Goal: Check status: Check status

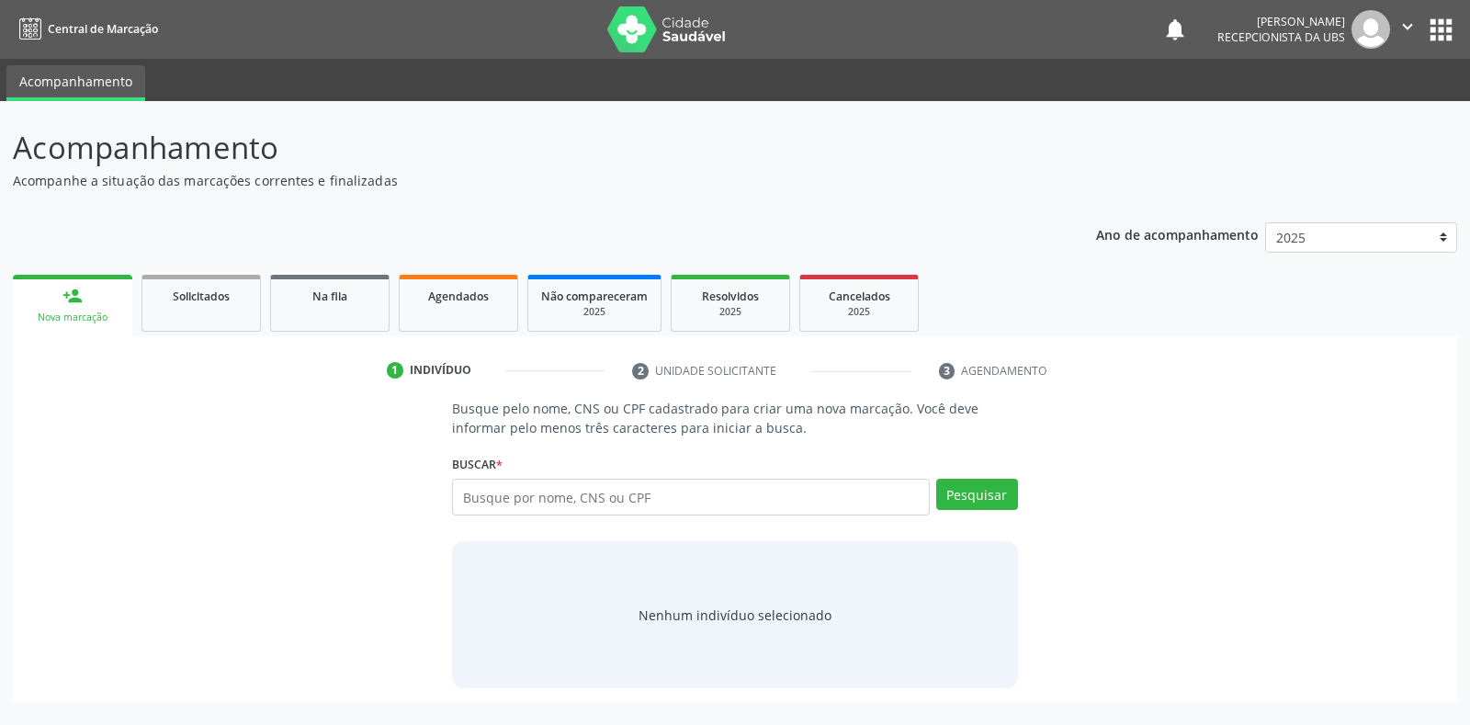
click at [468, 496] on input "text" at bounding box center [690, 497] width 477 height 37
click at [547, 494] on input "0202060250" at bounding box center [690, 497] width 477 height 37
type input "0"
type input "073173004621"
click at [956, 488] on button "Pesquisar" at bounding box center [977, 494] width 82 height 31
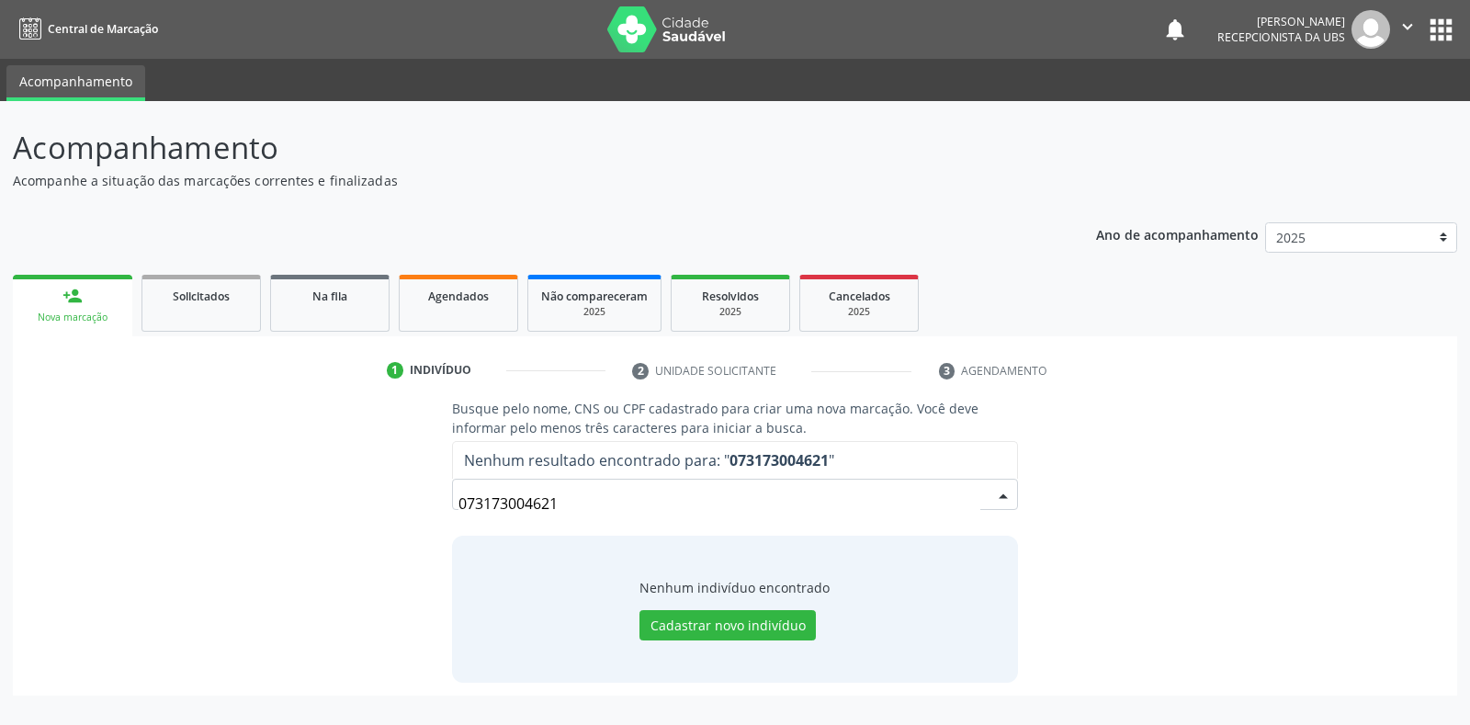
click at [560, 505] on input "073173004621" at bounding box center [718, 503] width 521 height 37
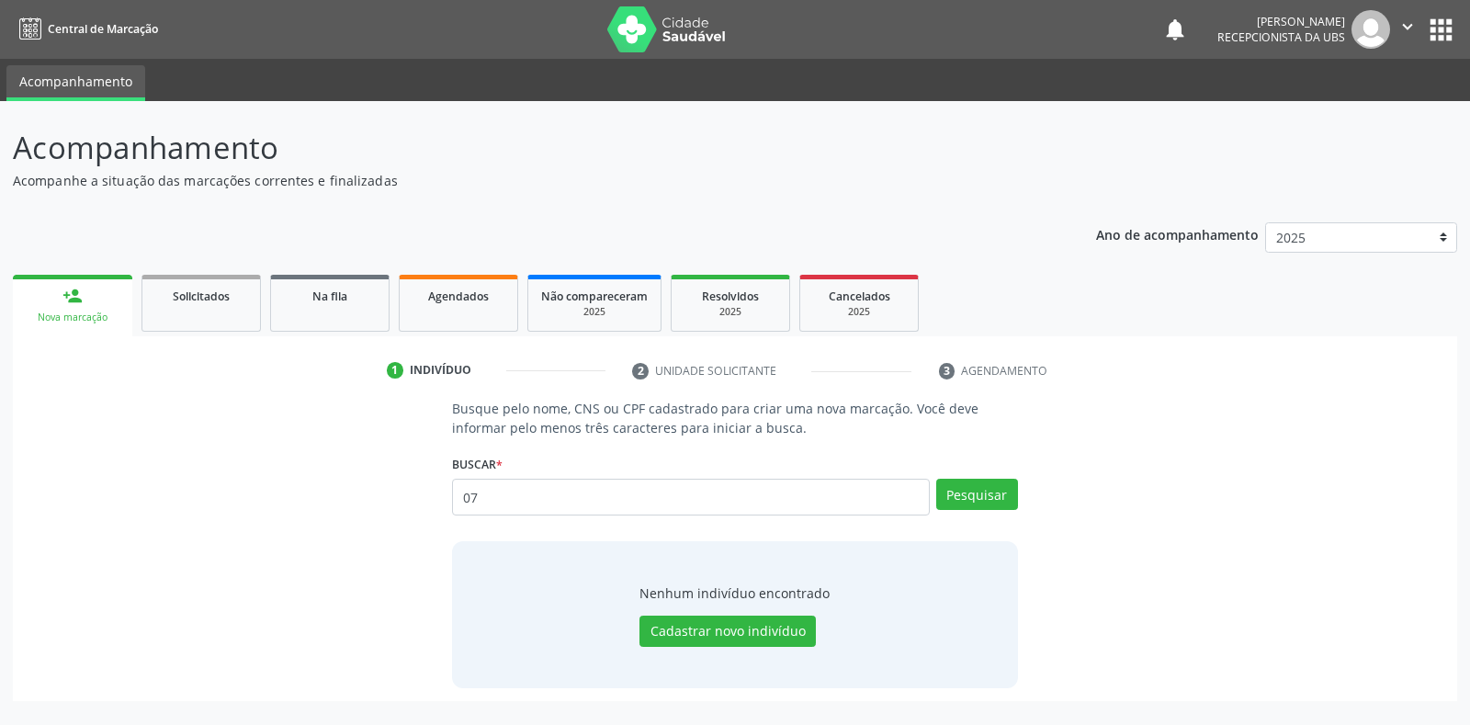
type input "0"
type input "700309959433937"
click at [952, 492] on button "Pesquisar" at bounding box center [977, 494] width 82 height 31
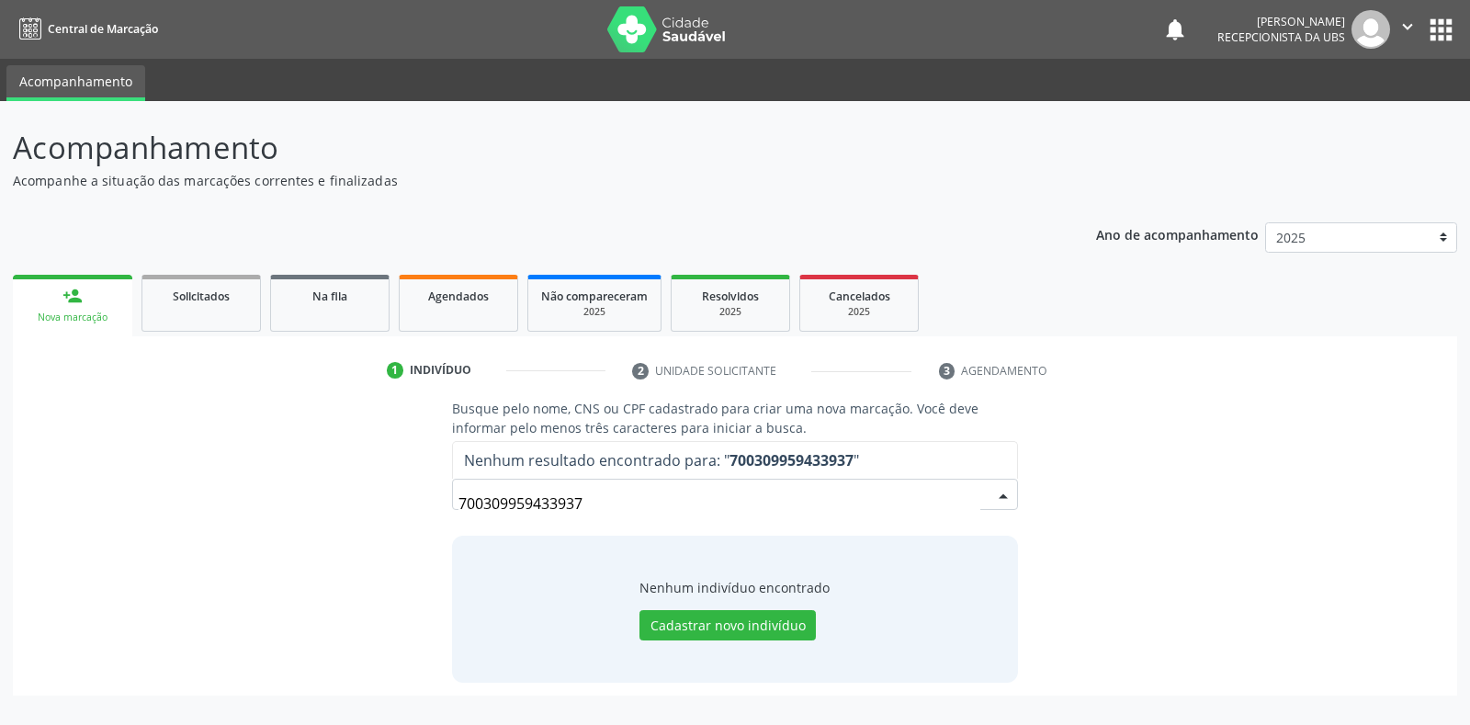
click at [591, 502] on input "700309959433937" at bounding box center [718, 503] width 521 height 37
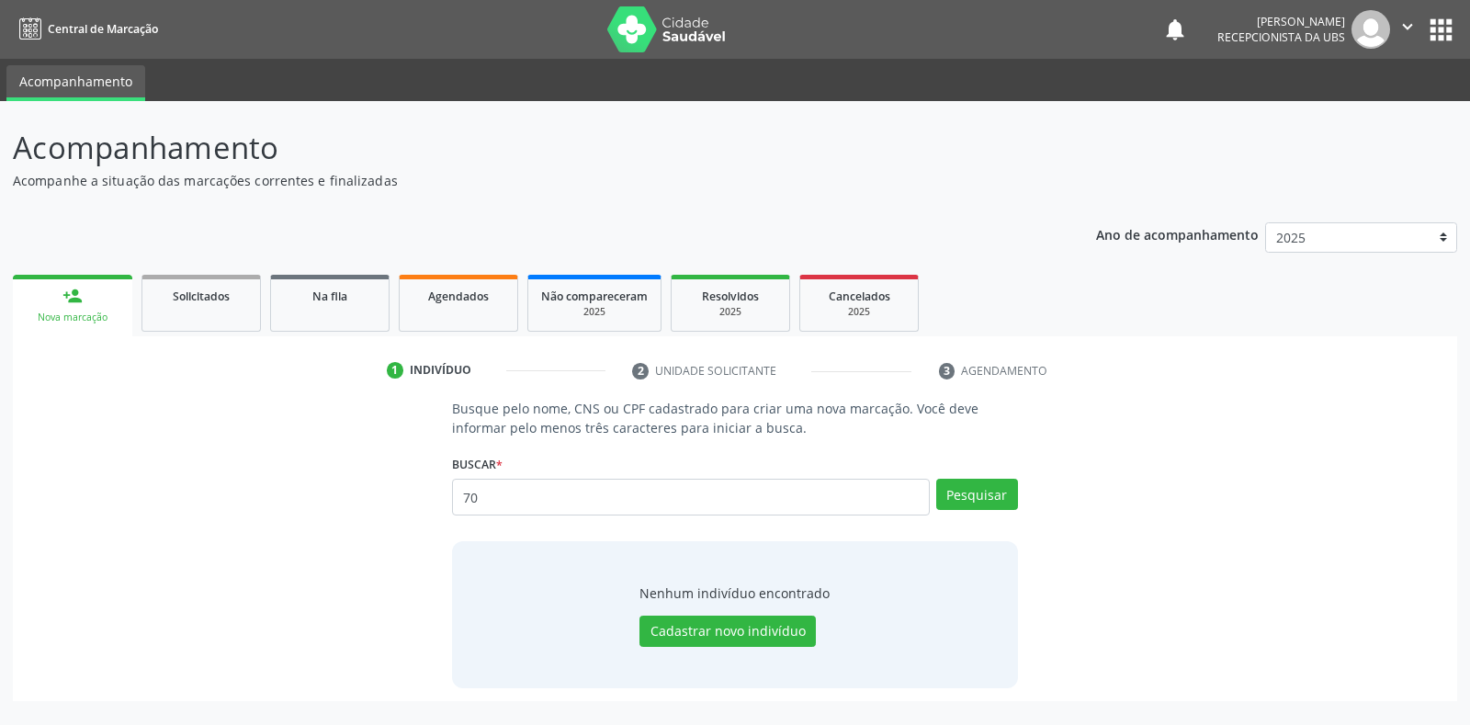
type input "7"
type input "[PERSON_NAME]"
click at [982, 502] on button "Pesquisar" at bounding box center [977, 494] width 82 height 31
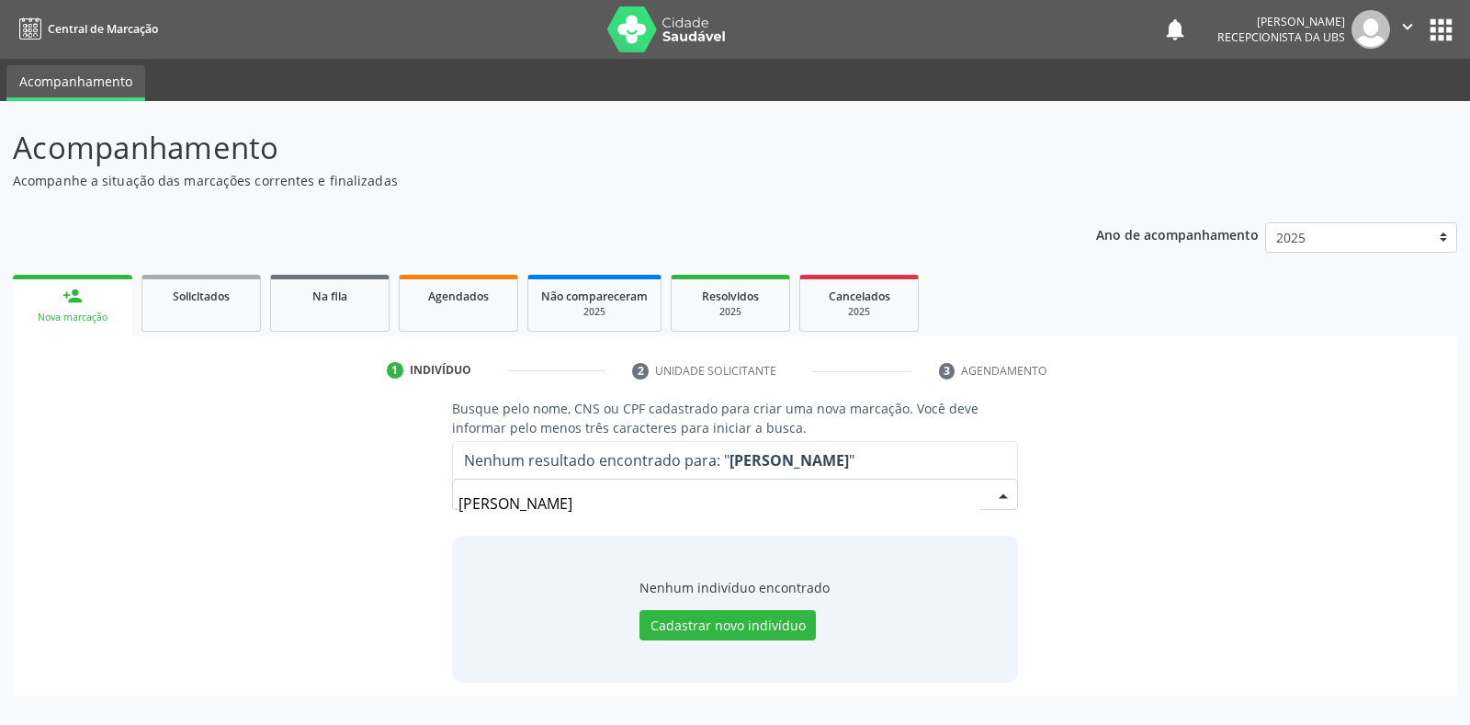
click at [662, 499] on input "[PERSON_NAME]" at bounding box center [718, 503] width 521 height 37
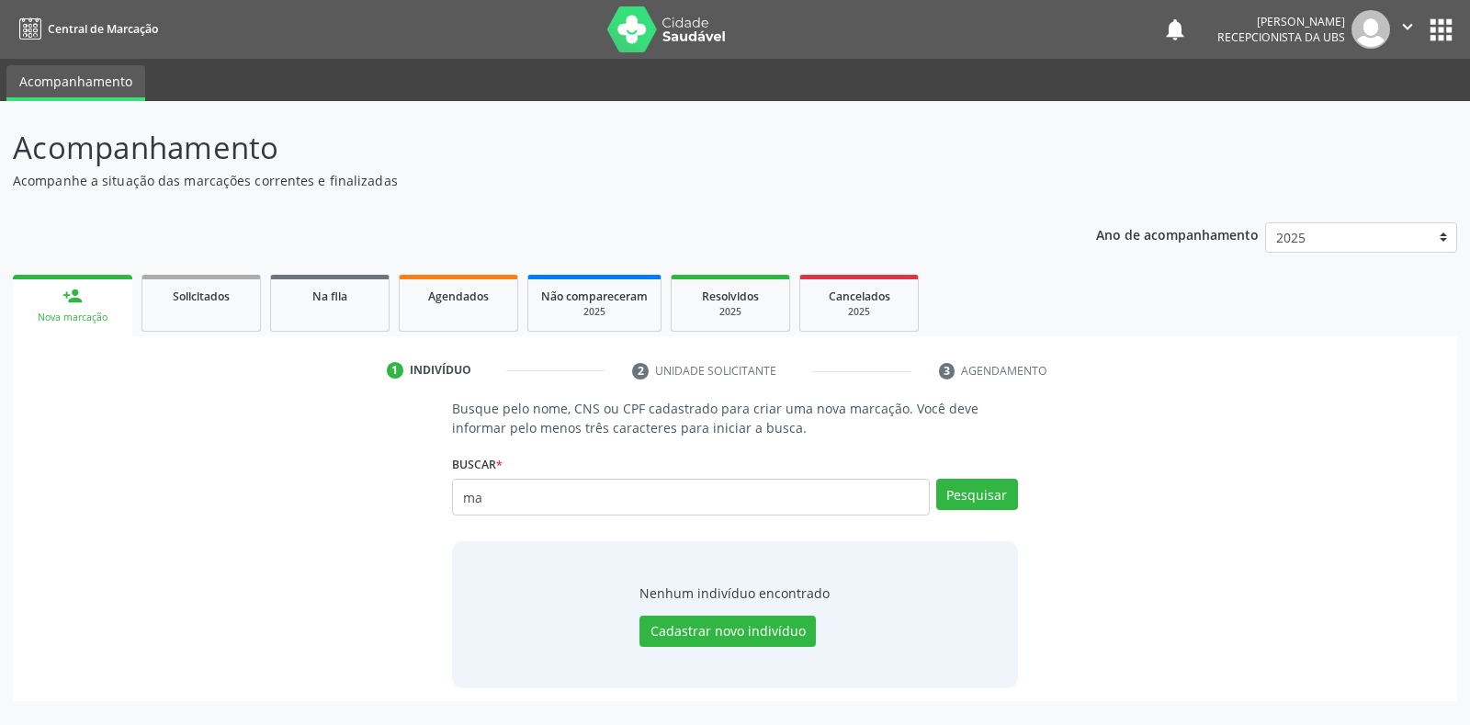
type input "m"
click at [475, 491] on input "text" at bounding box center [690, 497] width 477 height 37
click at [460, 487] on input "text" at bounding box center [690, 497] width 477 height 37
click at [466, 496] on input "text" at bounding box center [690, 497] width 477 height 37
click at [464, 497] on input "text" at bounding box center [690, 497] width 477 height 37
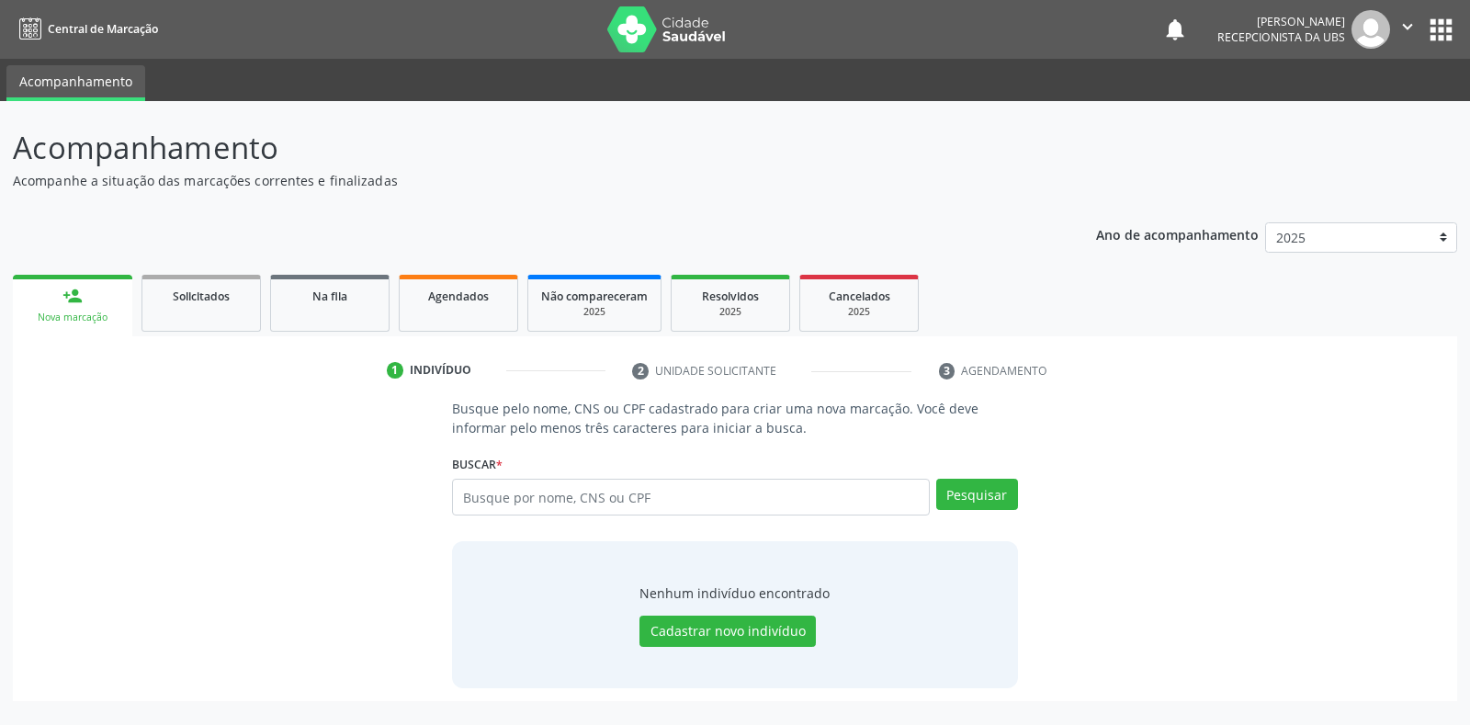
click at [462, 496] on input "text" at bounding box center [690, 497] width 477 height 37
click at [458, 493] on input "text" at bounding box center [690, 497] width 477 height 37
click at [468, 494] on input "text" at bounding box center [690, 497] width 477 height 37
click at [460, 494] on input "text" at bounding box center [690, 497] width 477 height 37
click at [457, 492] on input "text" at bounding box center [690, 497] width 477 height 37
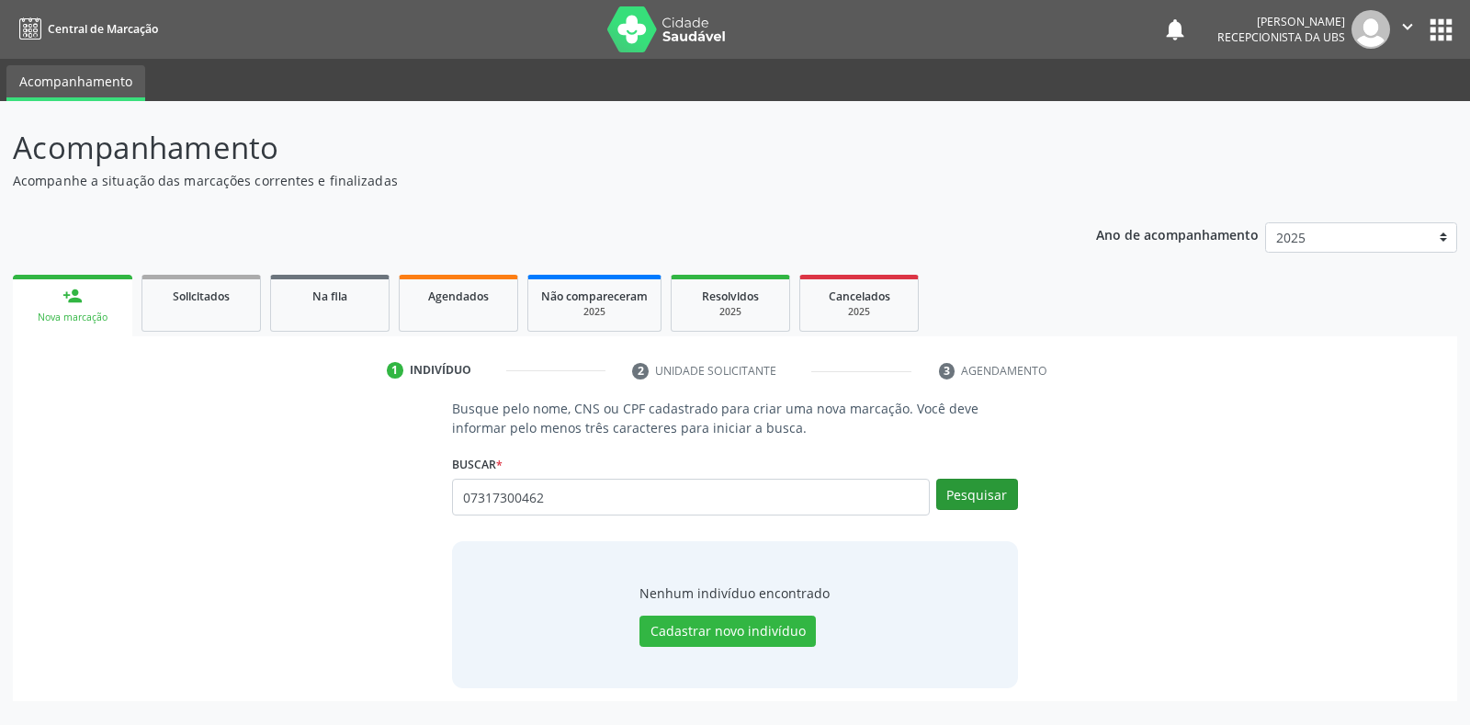
type input "07317300462"
click at [950, 490] on button "Pesquisar" at bounding box center [977, 494] width 82 height 31
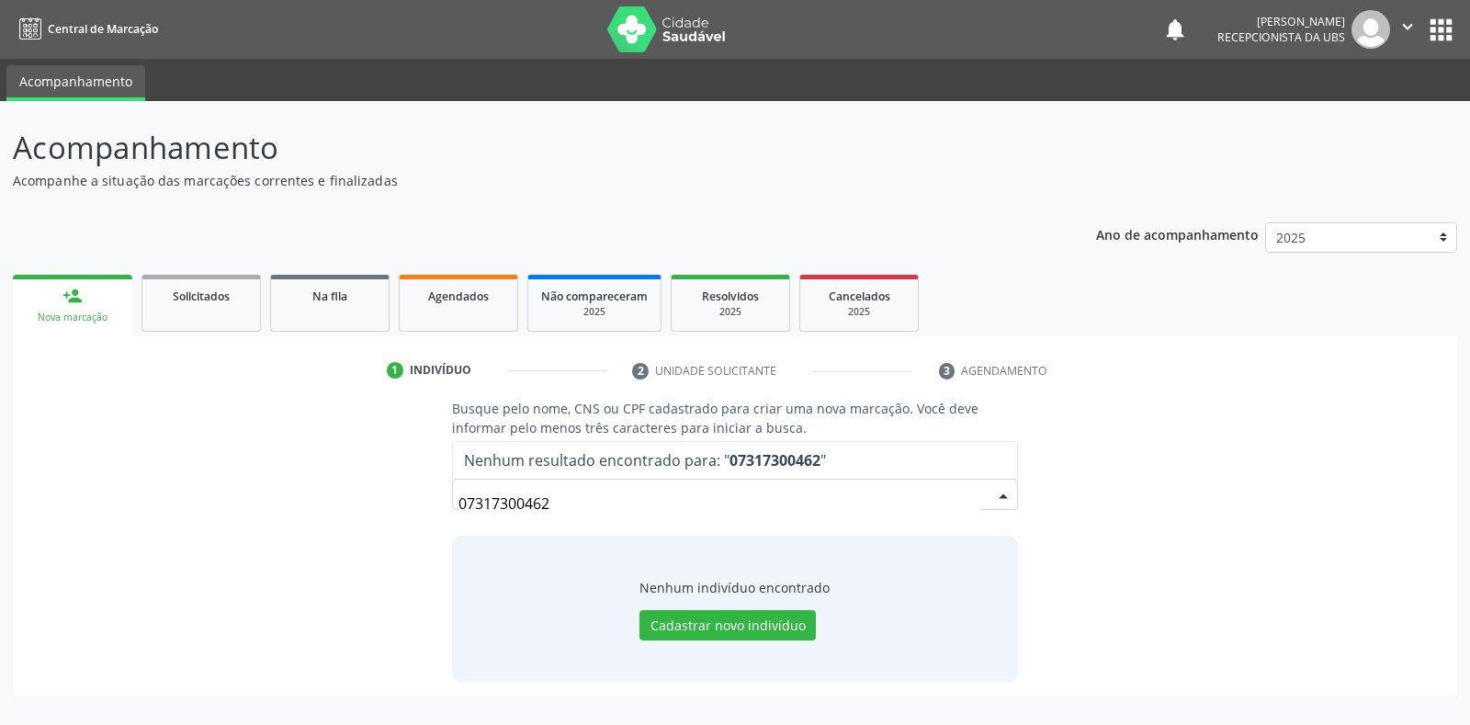
click at [548, 501] on input "07317300462" at bounding box center [718, 503] width 521 height 37
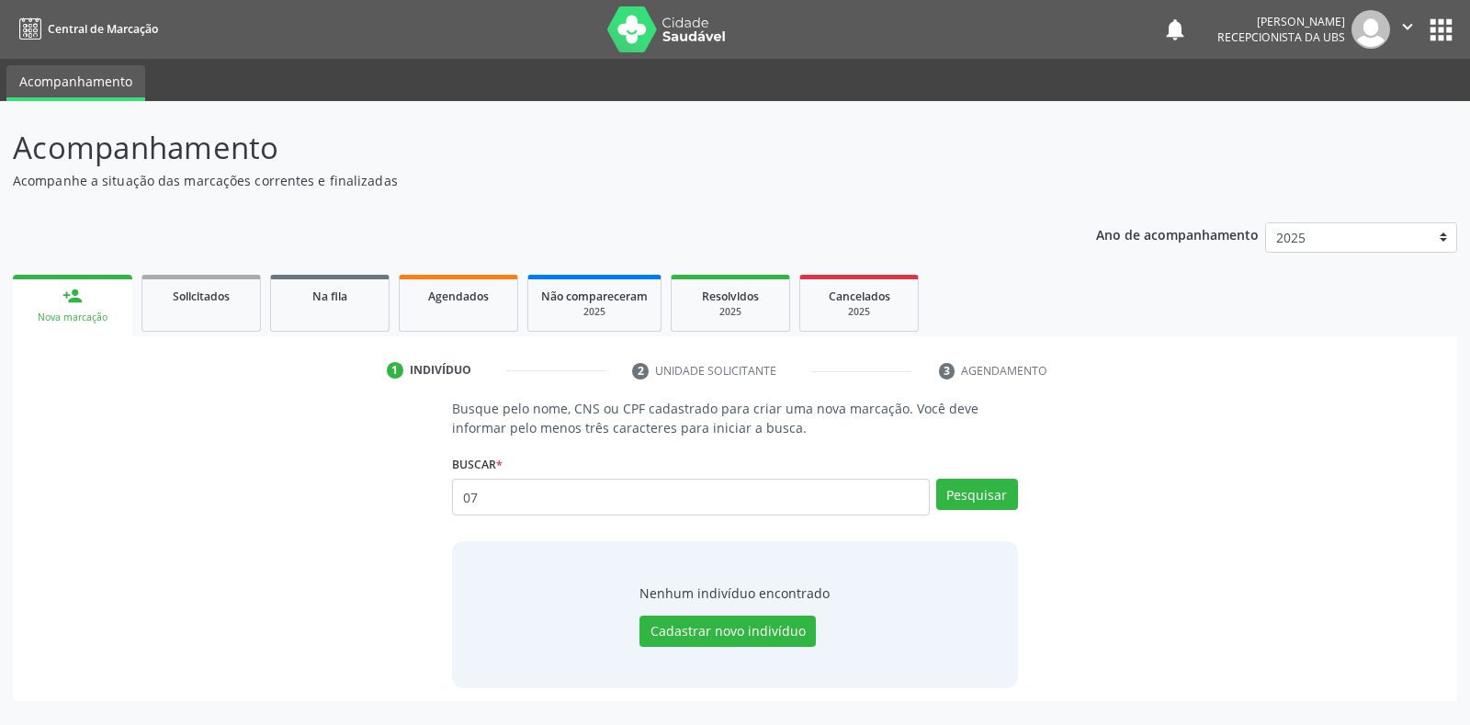
type input "0"
click at [466, 495] on input "text" at bounding box center [690, 497] width 477 height 37
click at [463, 492] on input "text" at bounding box center [690, 497] width 477 height 37
type input "07317300462"
click at [958, 490] on button "Pesquisar" at bounding box center [977, 494] width 82 height 31
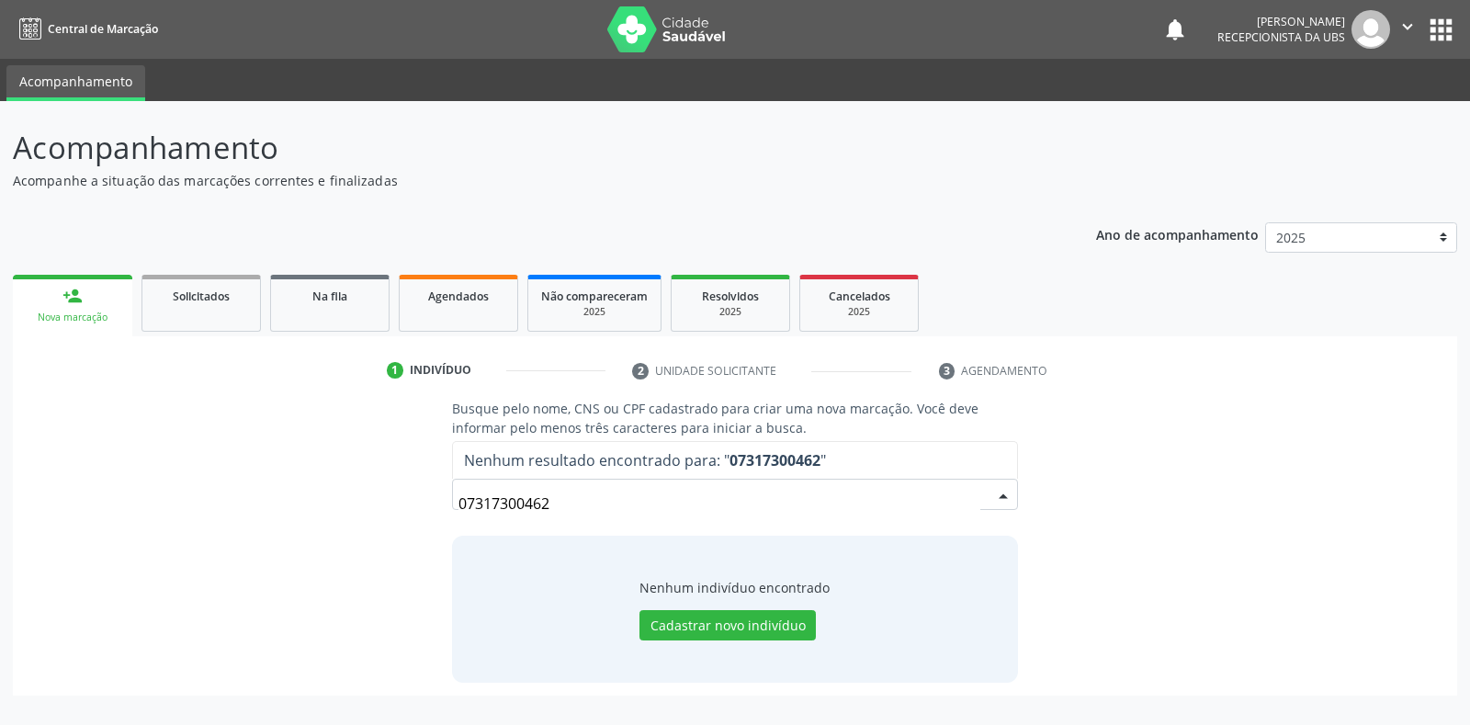
click at [554, 497] on input "07317300462" at bounding box center [718, 503] width 521 height 37
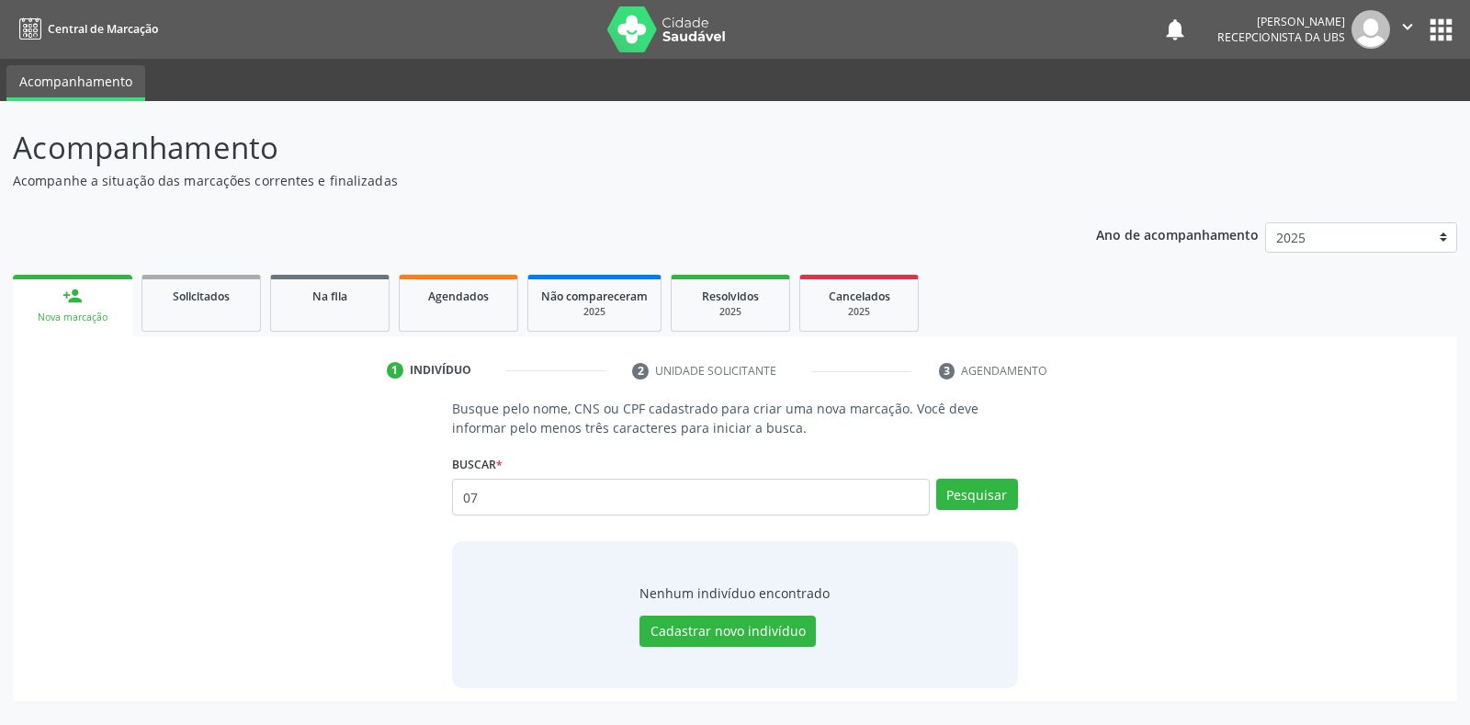
type input "0"
click at [58, 322] on div "Nova marcação" at bounding box center [73, 317] width 94 height 14
click at [470, 493] on input "text" at bounding box center [690, 497] width 477 height 37
